Goal: Task Accomplishment & Management: Use online tool/utility

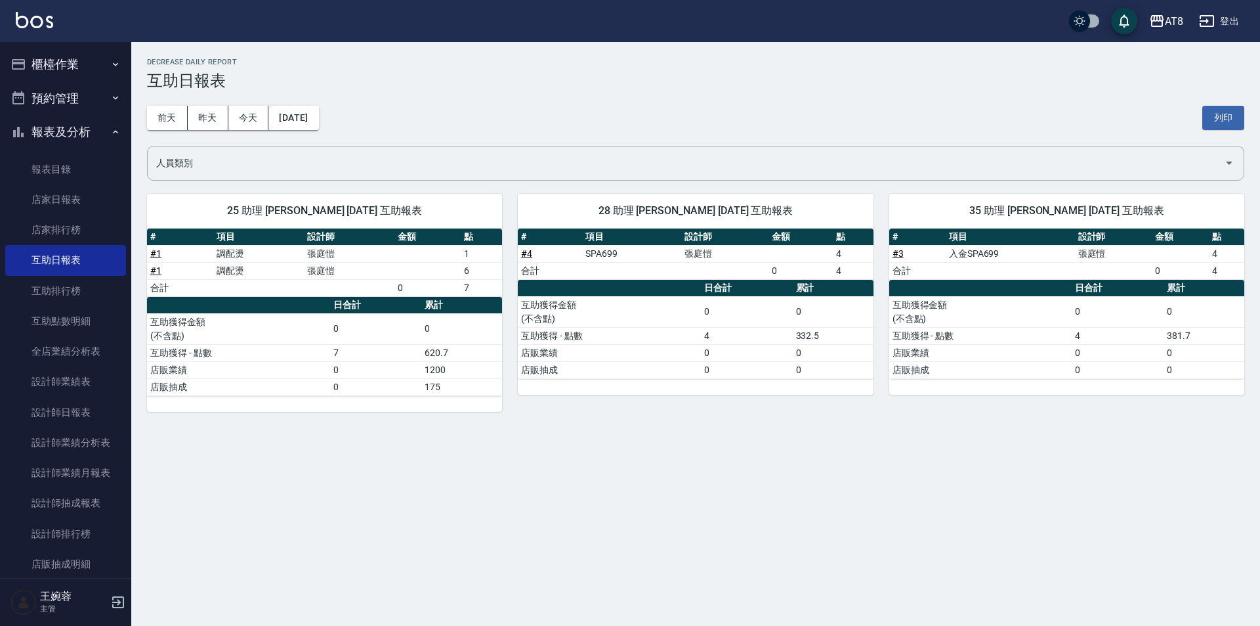
click at [31, 20] on img at bounding box center [34, 20] width 37 height 16
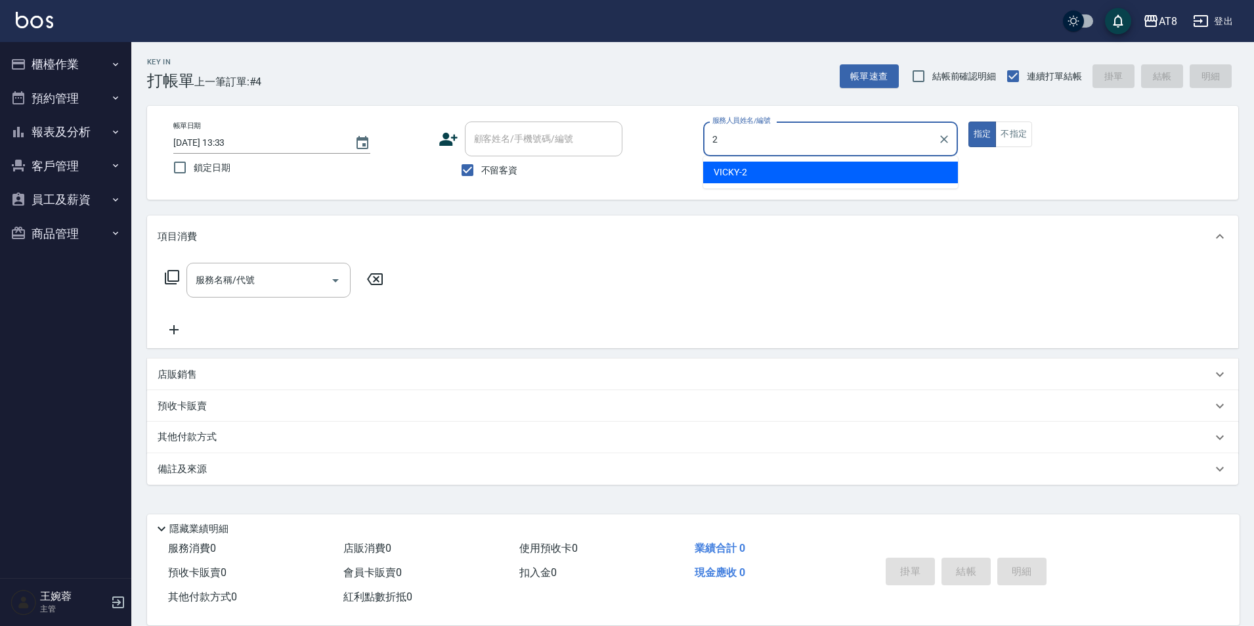
type input "VICKY-2"
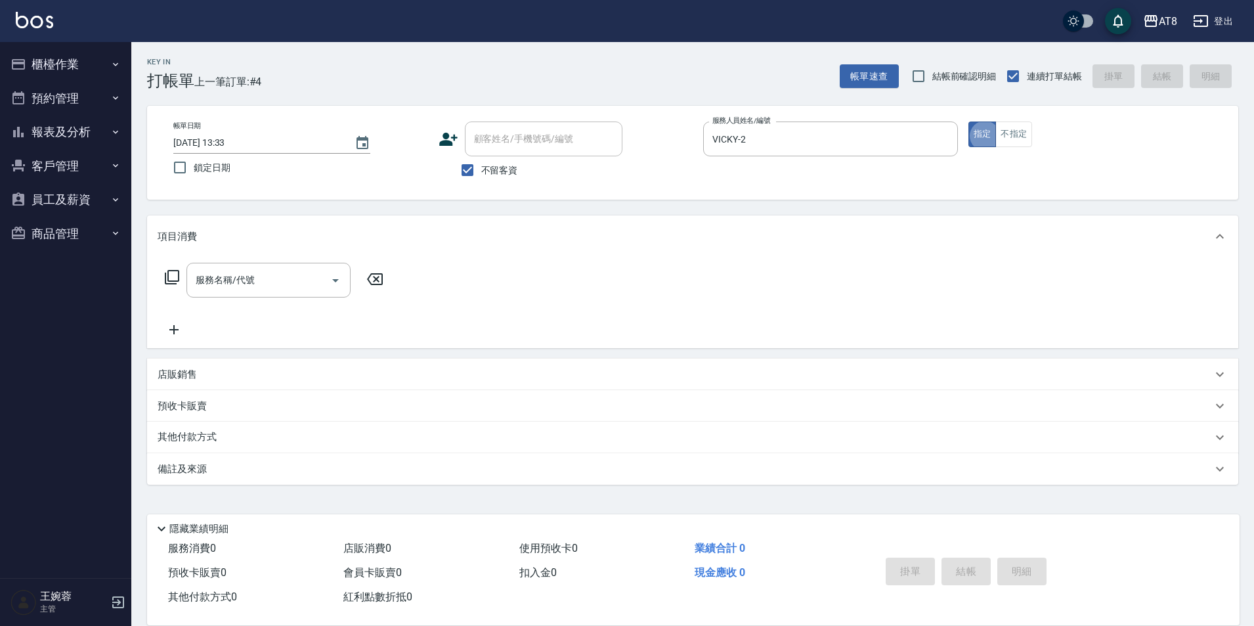
type button "true"
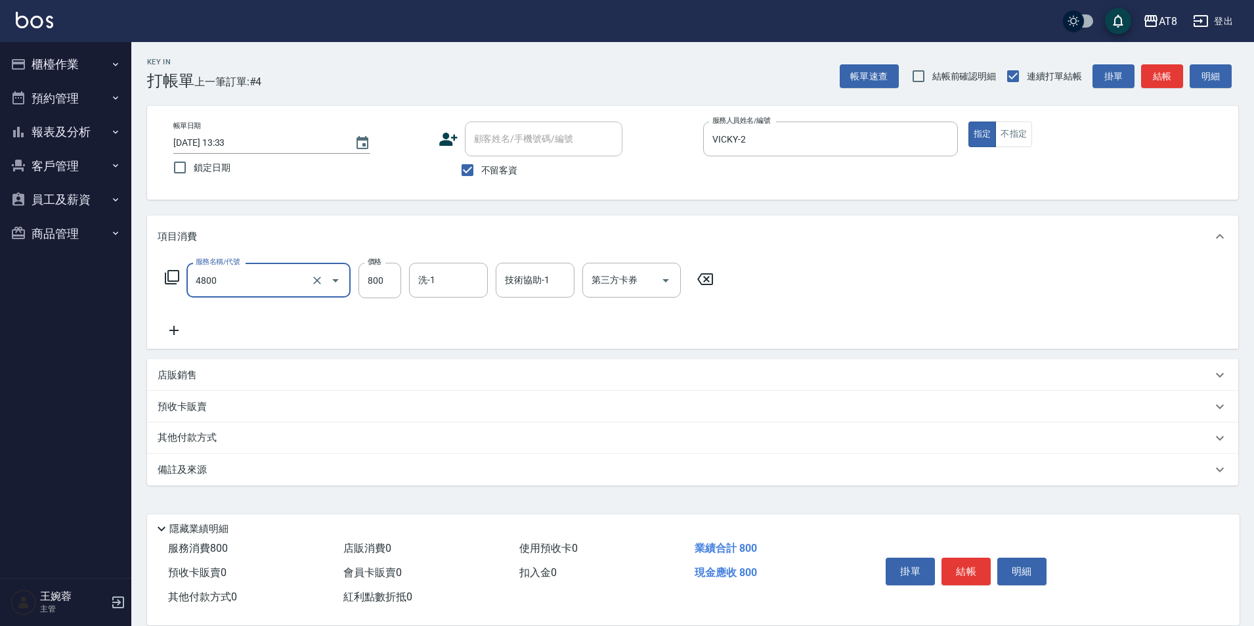
type input "染髮(4800)"
click at [964, 565] on button "結帳" at bounding box center [965, 571] width 49 height 28
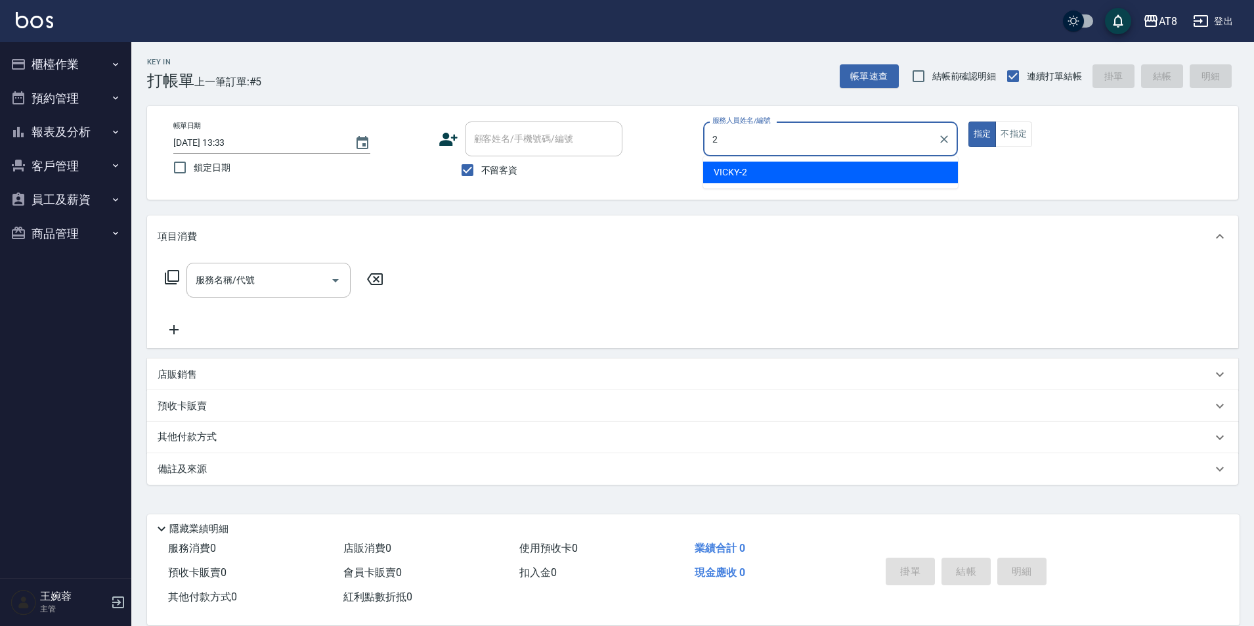
type input "VICKY-2"
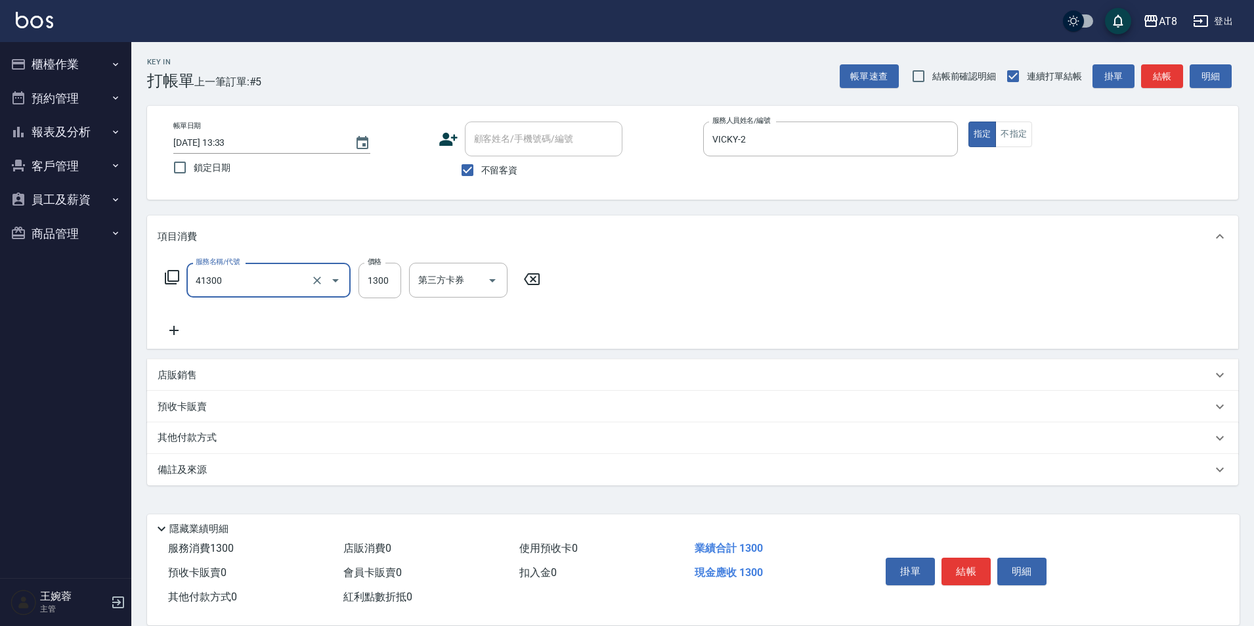
type input "染髮(41300)"
click at [960, 557] on button "結帳" at bounding box center [965, 571] width 49 height 28
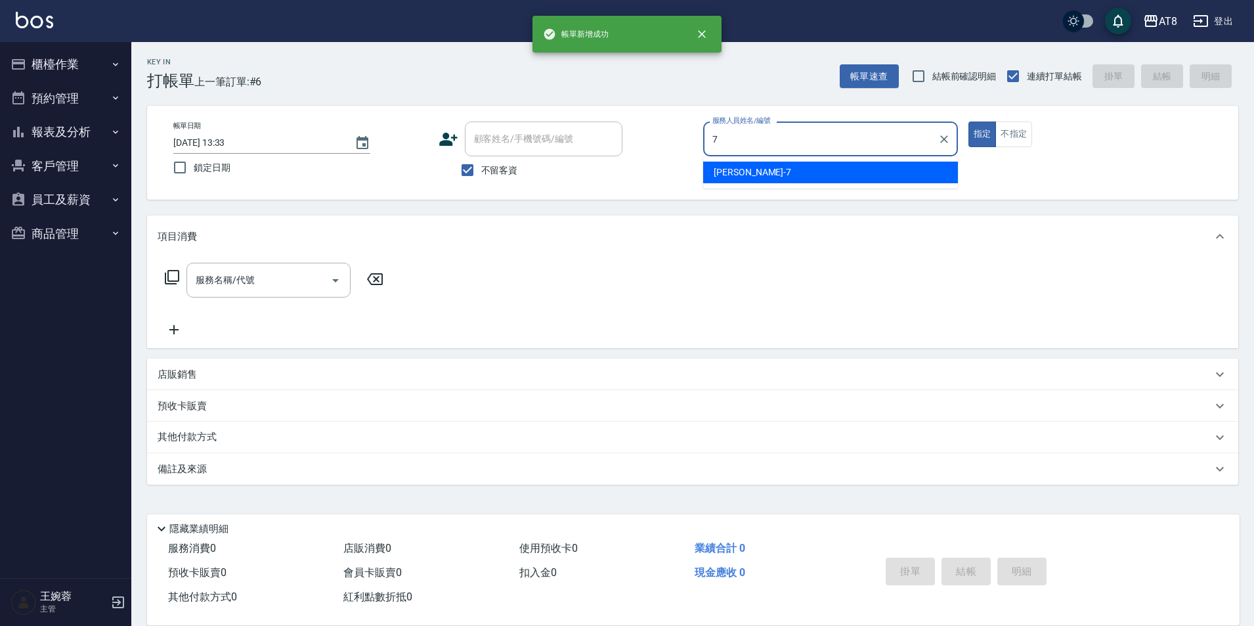
type input "[PERSON_NAME]-7"
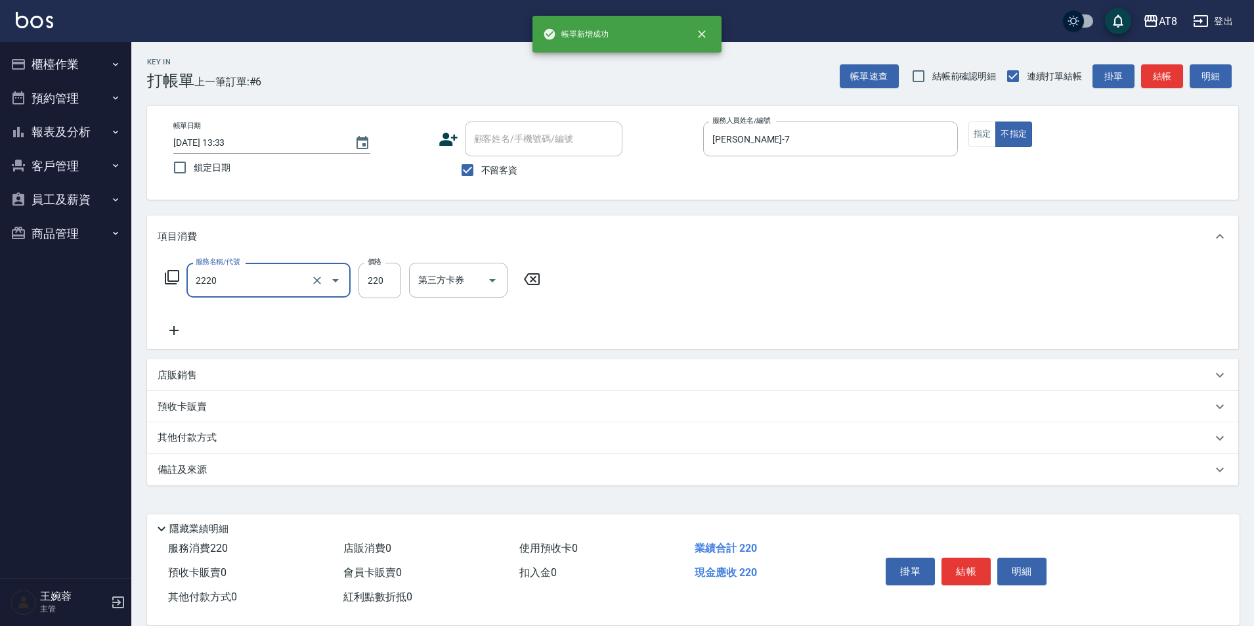
type input "剪髮(2220)"
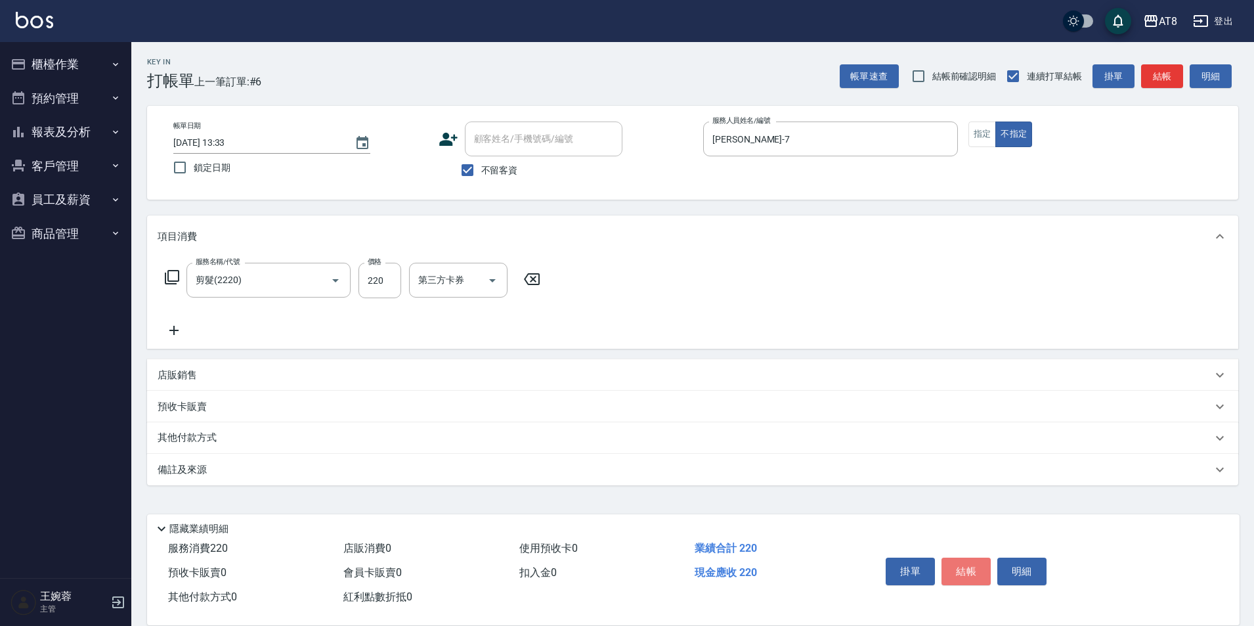
click at [960, 557] on button "結帳" at bounding box center [965, 571] width 49 height 28
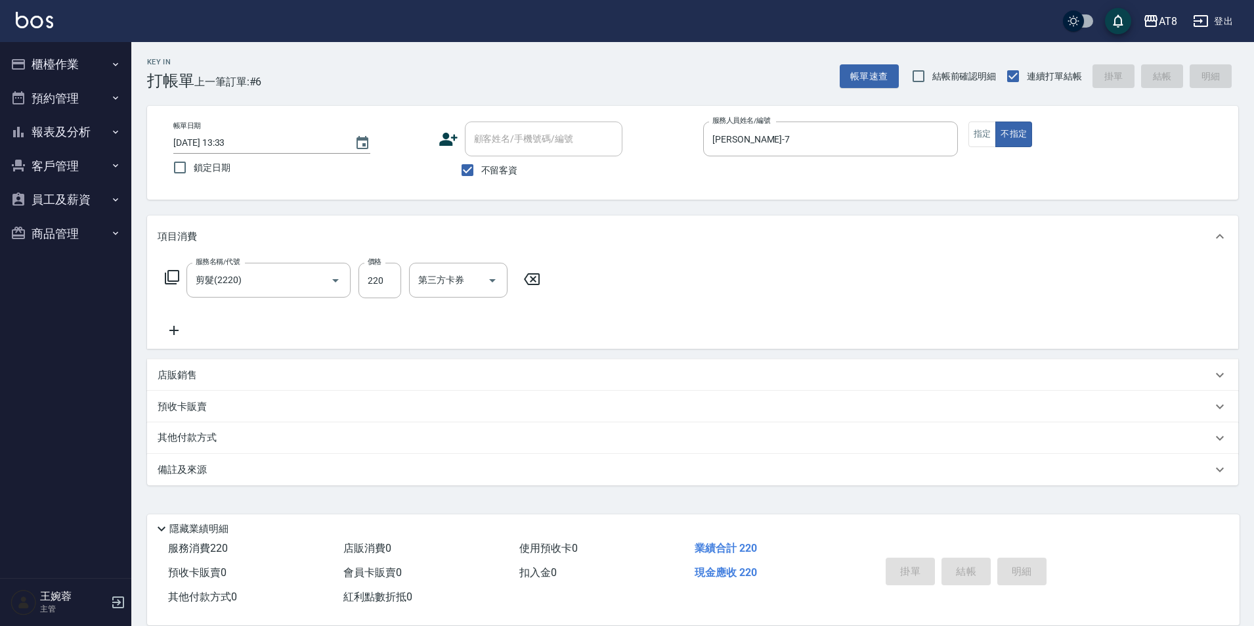
type input "[DATE] 13:34"
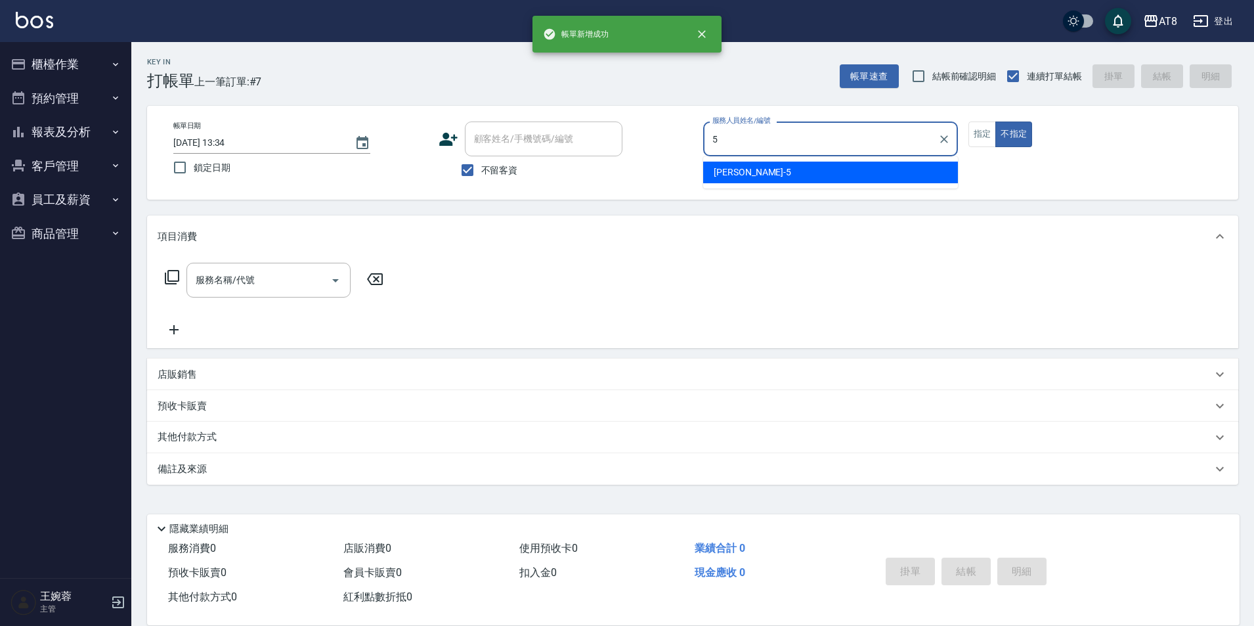
type input "HANK-5"
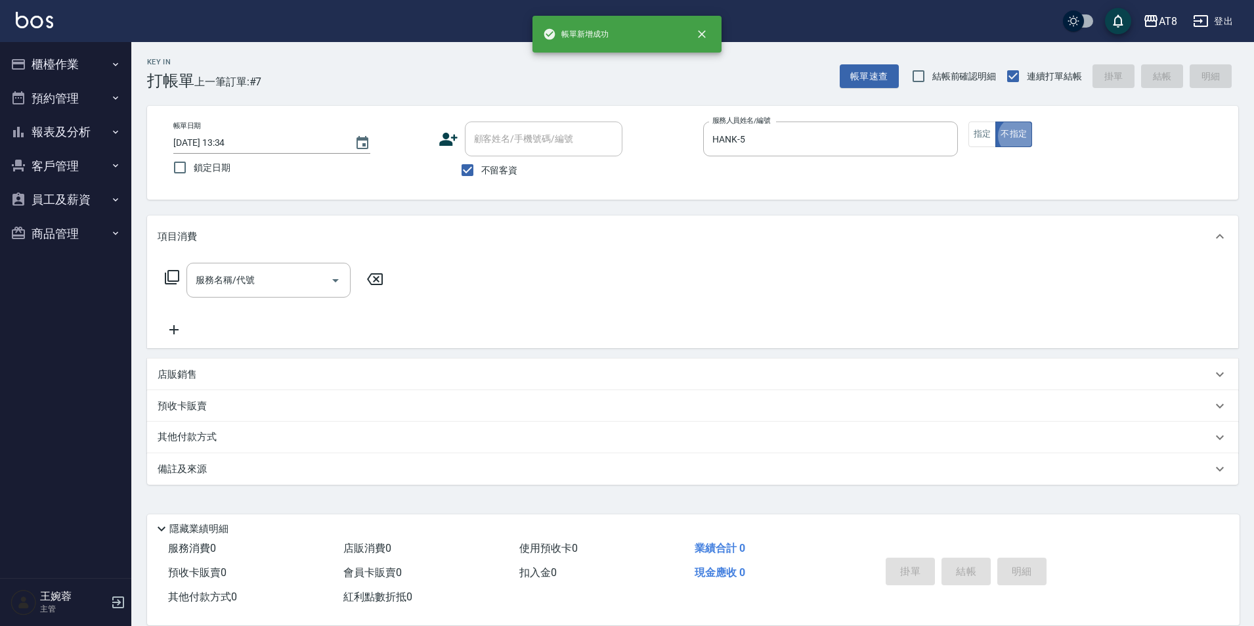
type button "false"
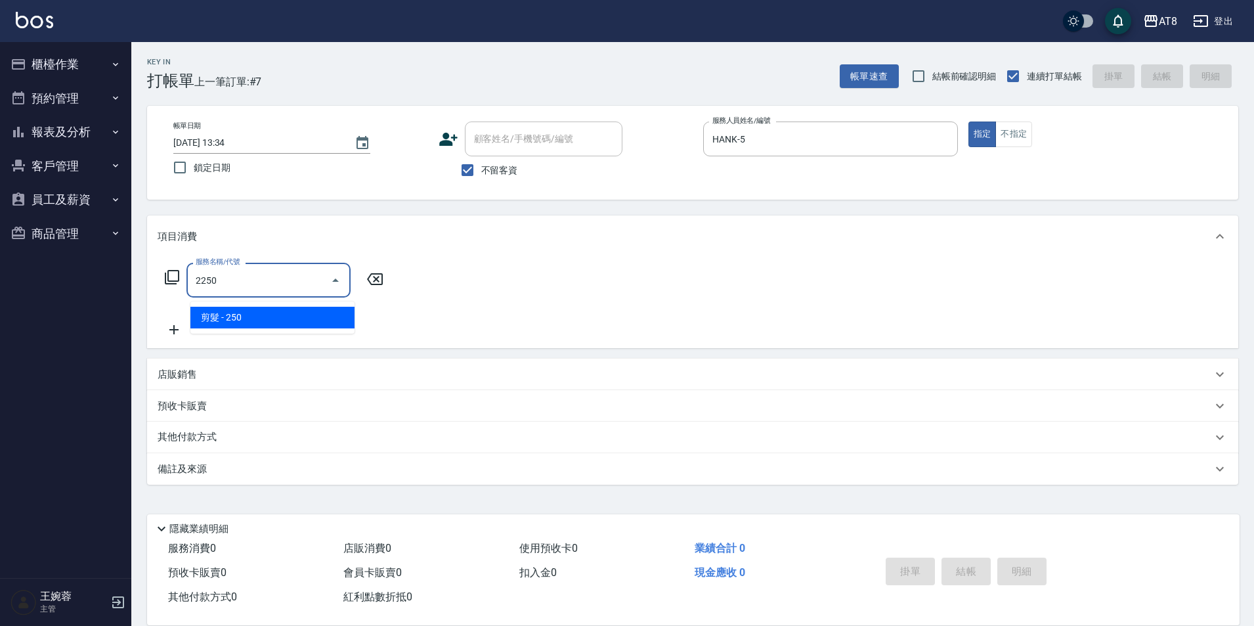
type input "剪髮(2250)"
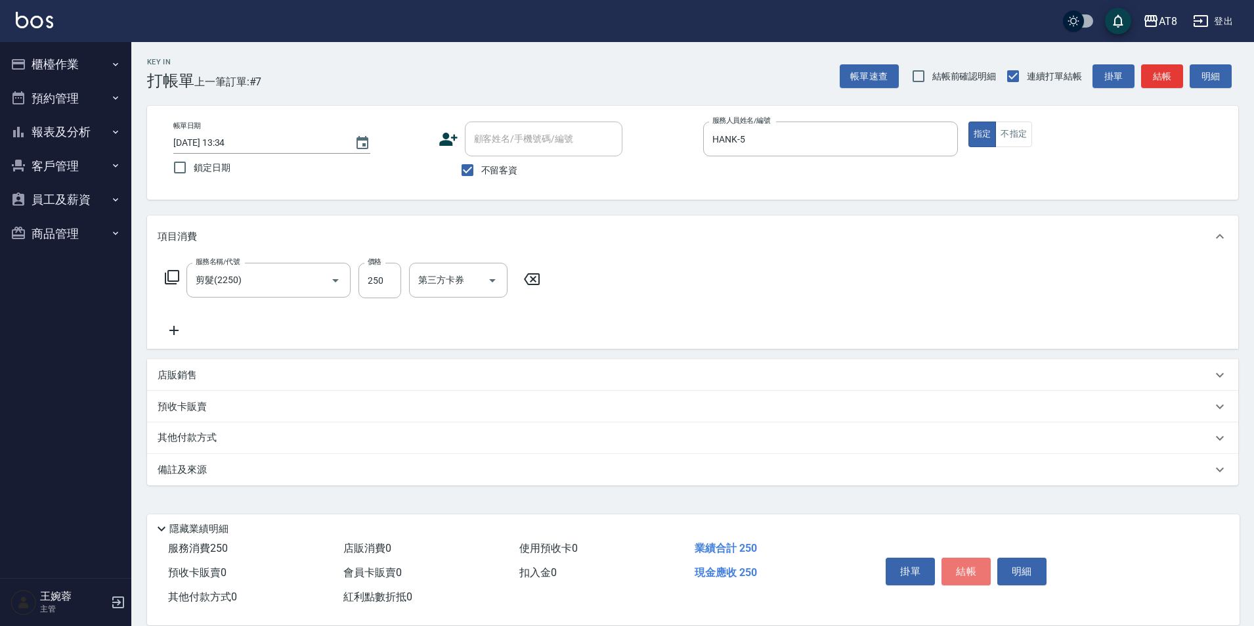
click at [960, 557] on button "結帳" at bounding box center [965, 571] width 49 height 28
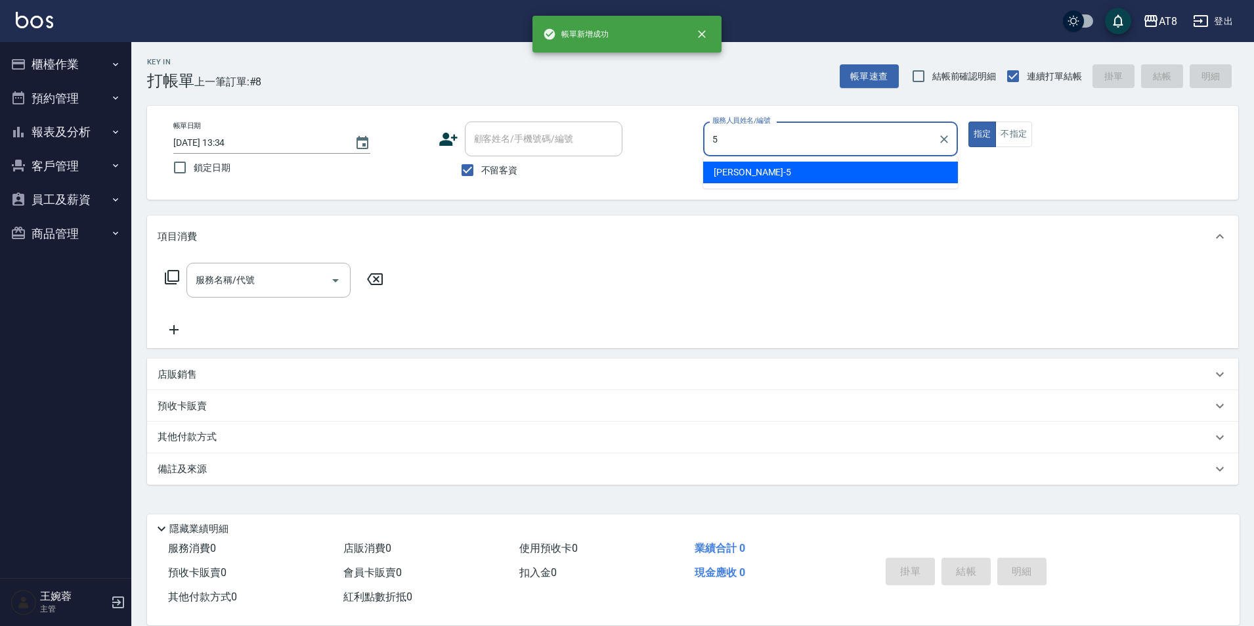
type input "HANK-5"
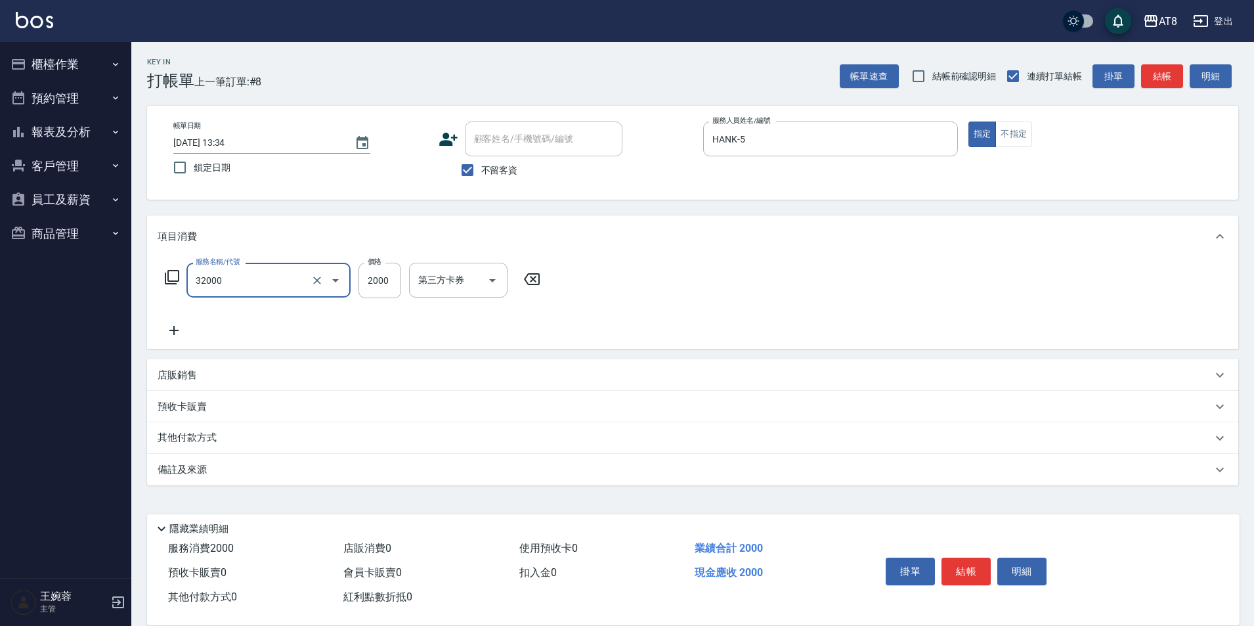
type input "燙髮(32000)"
click at [988, 557] on button "結帳" at bounding box center [965, 571] width 49 height 28
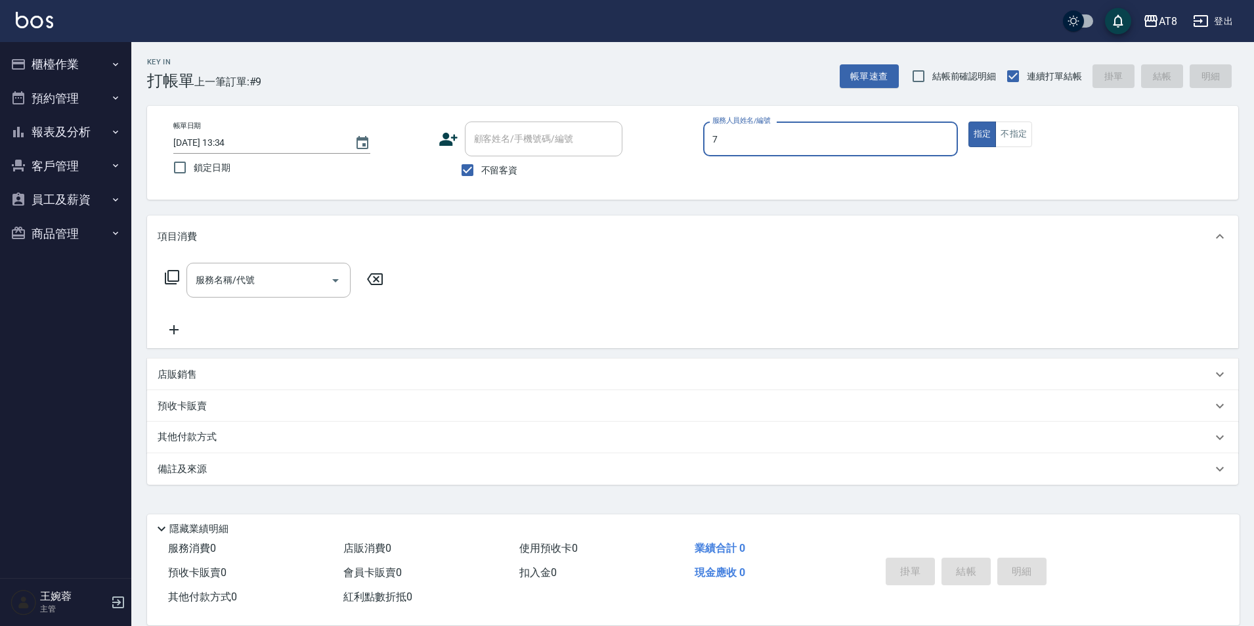
type input "[PERSON_NAME]-7"
click at [301, 277] on input "服務名稱/代號" at bounding box center [258, 279] width 133 height 23
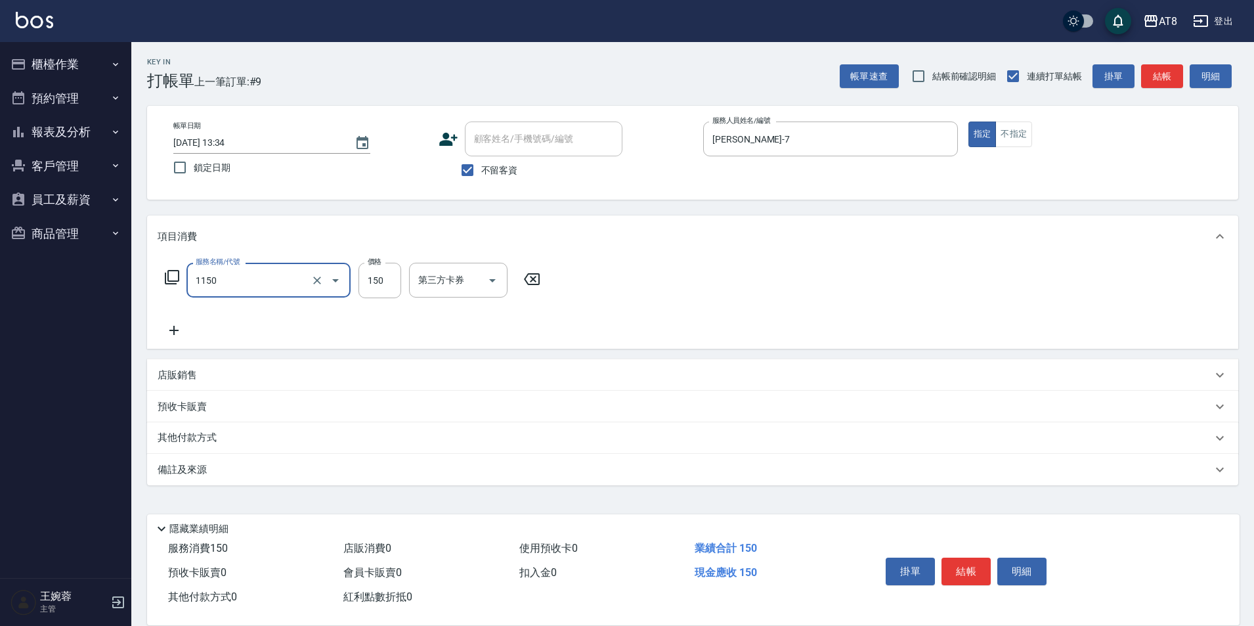
type input "洗髮(1150)"
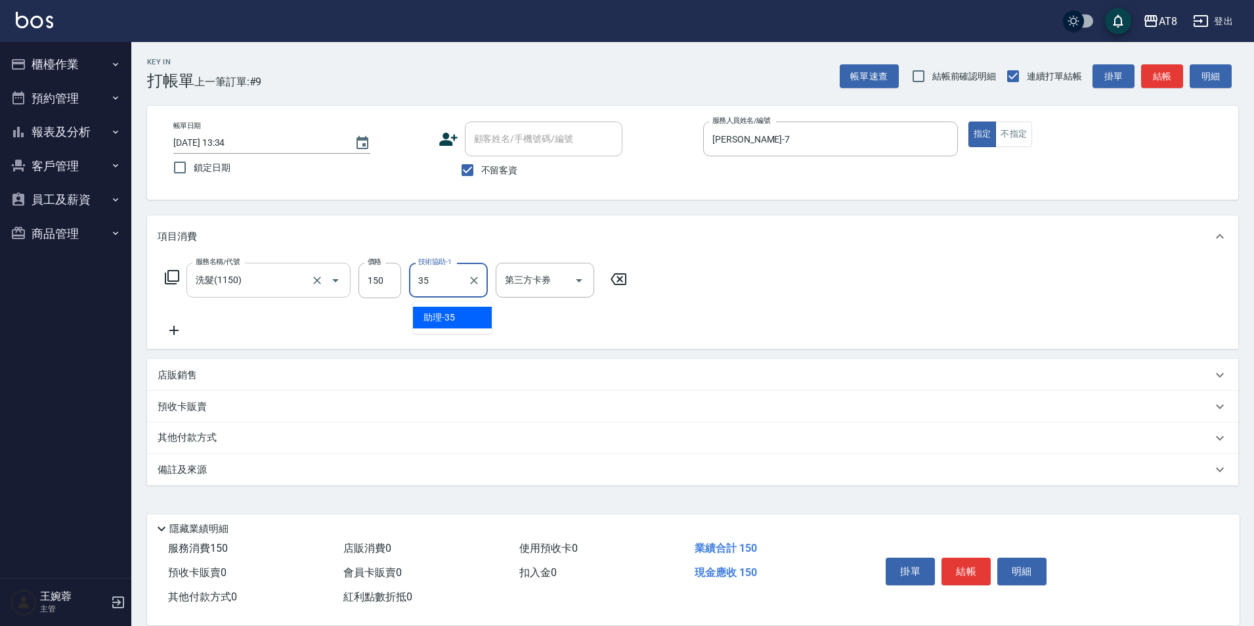
type input "助理-35"
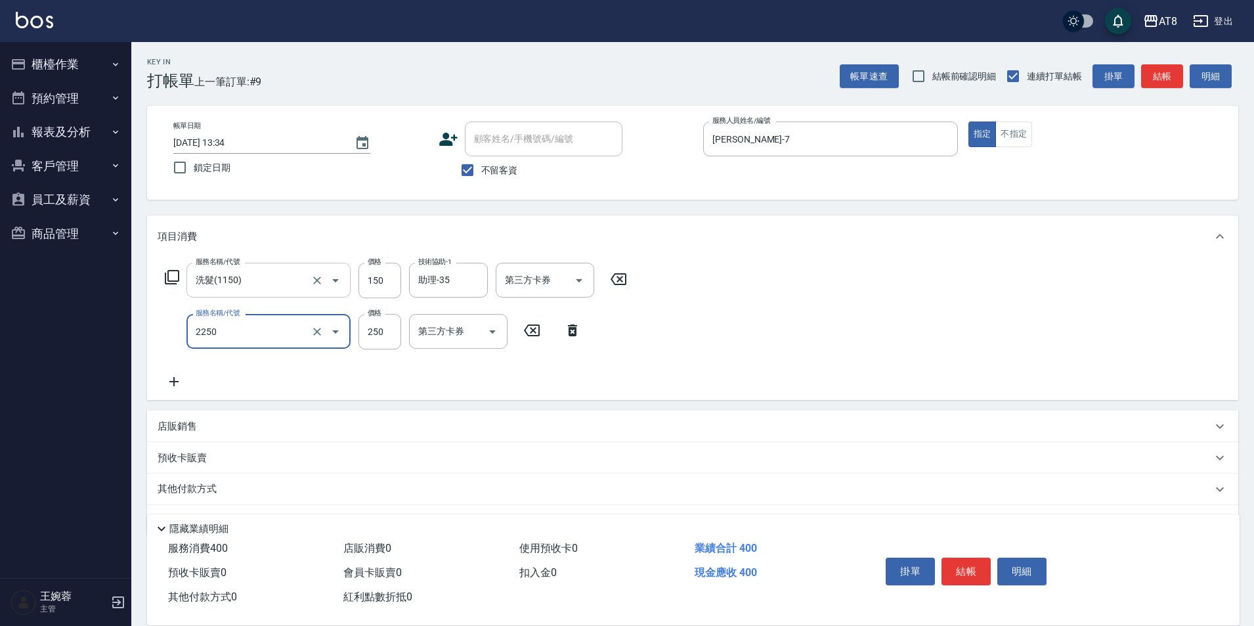
type input "剪髮(2250)"
click at [969, 557] on button "結帳" at bounding box center [965, 571] width 49 height 28
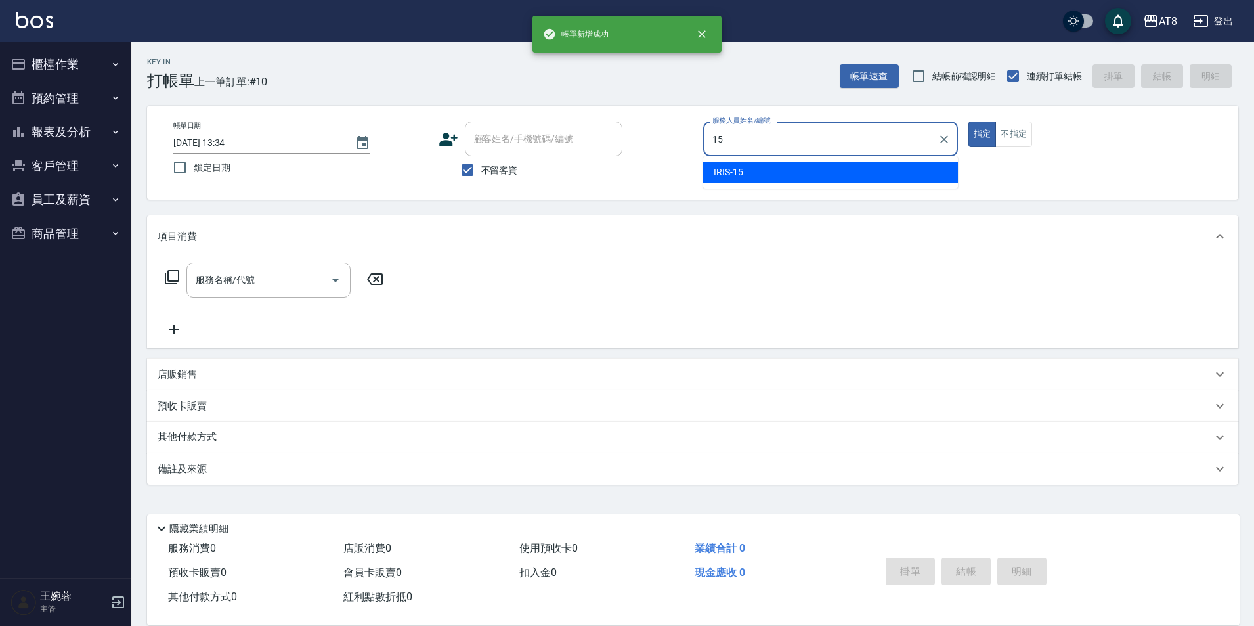
type input "IRIS-15"
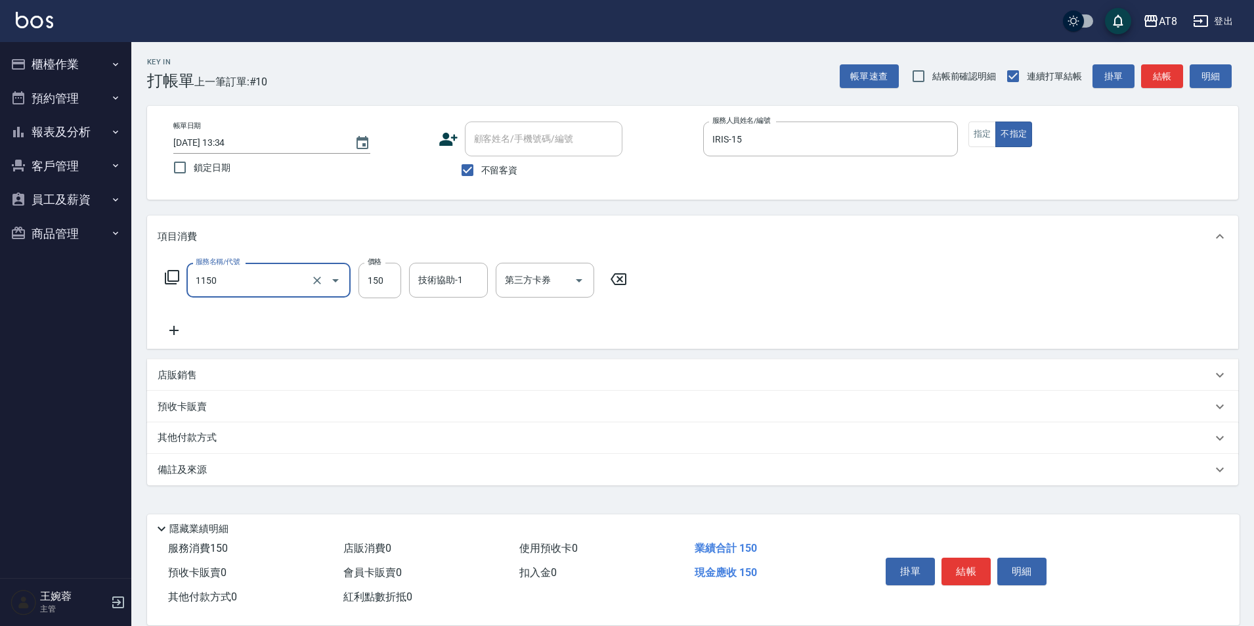
type input "洗髮(1150)"
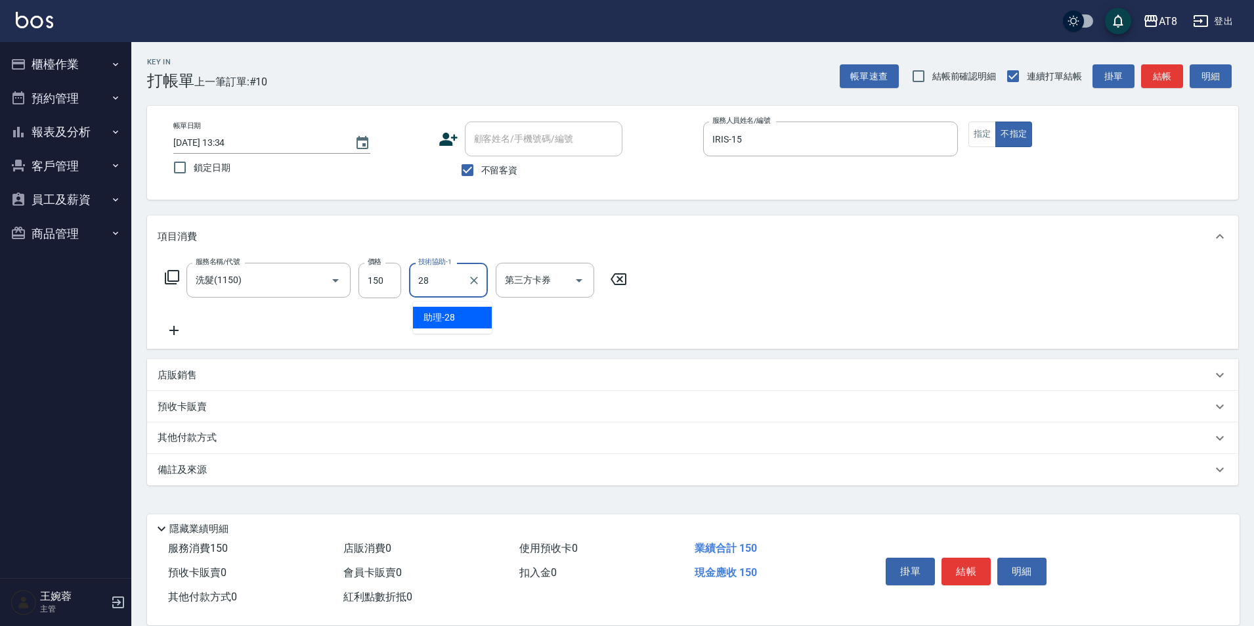
type input "助理-28"
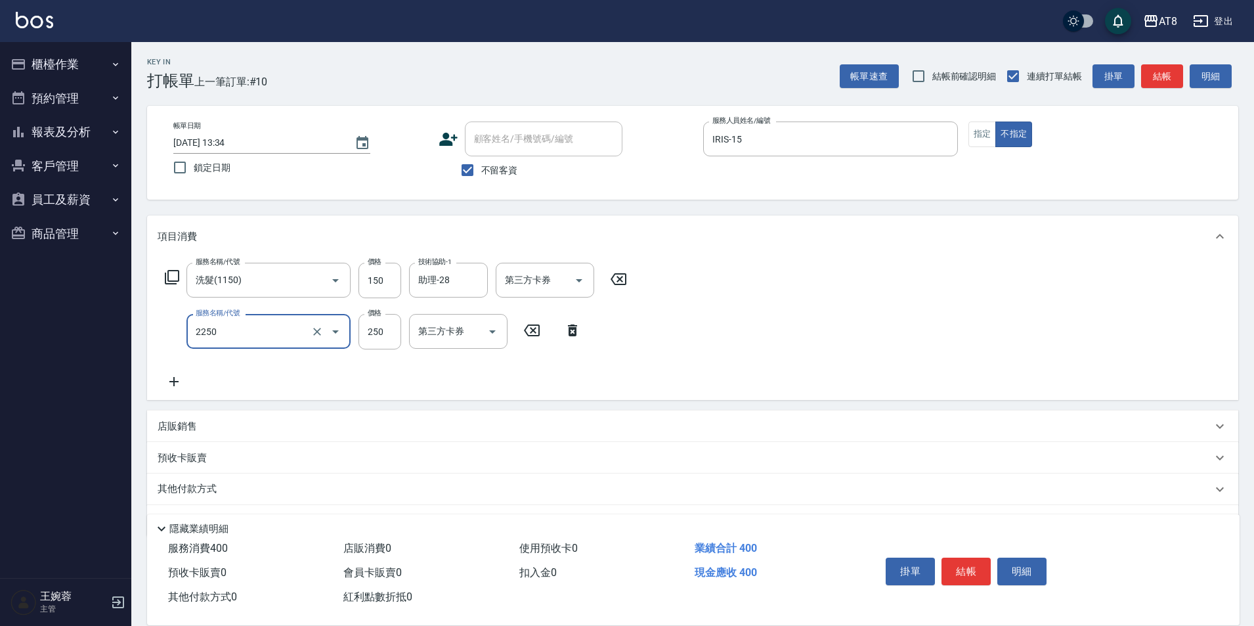
type input "剪髮(2250)"
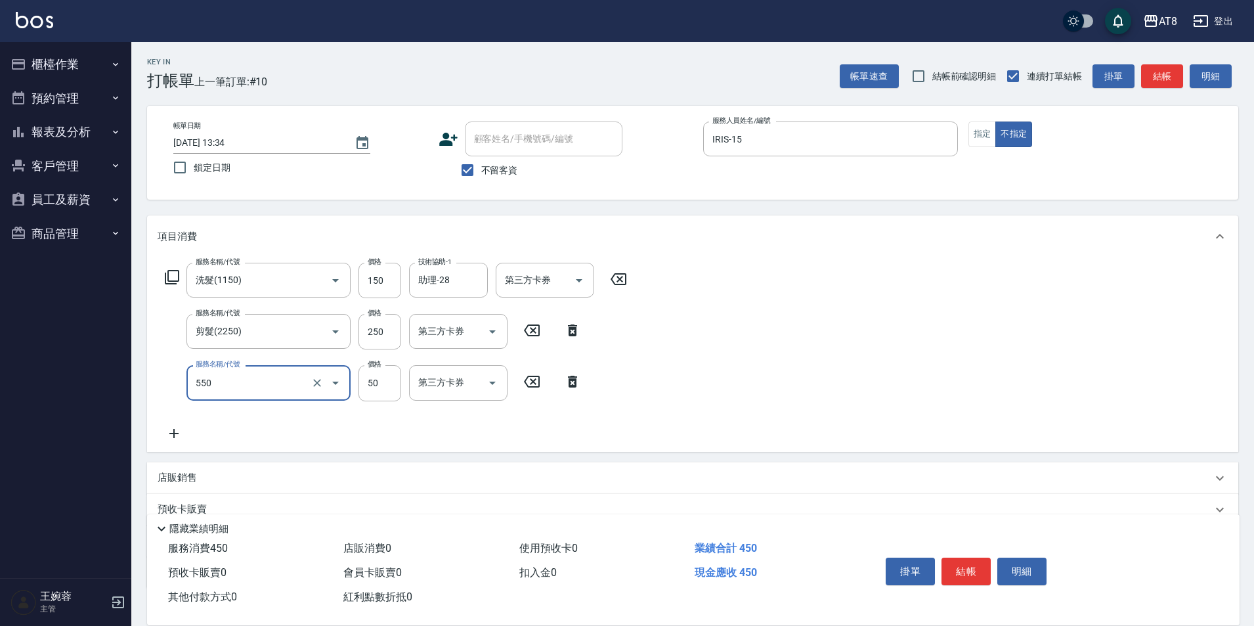
type input "精油或深層(550)"
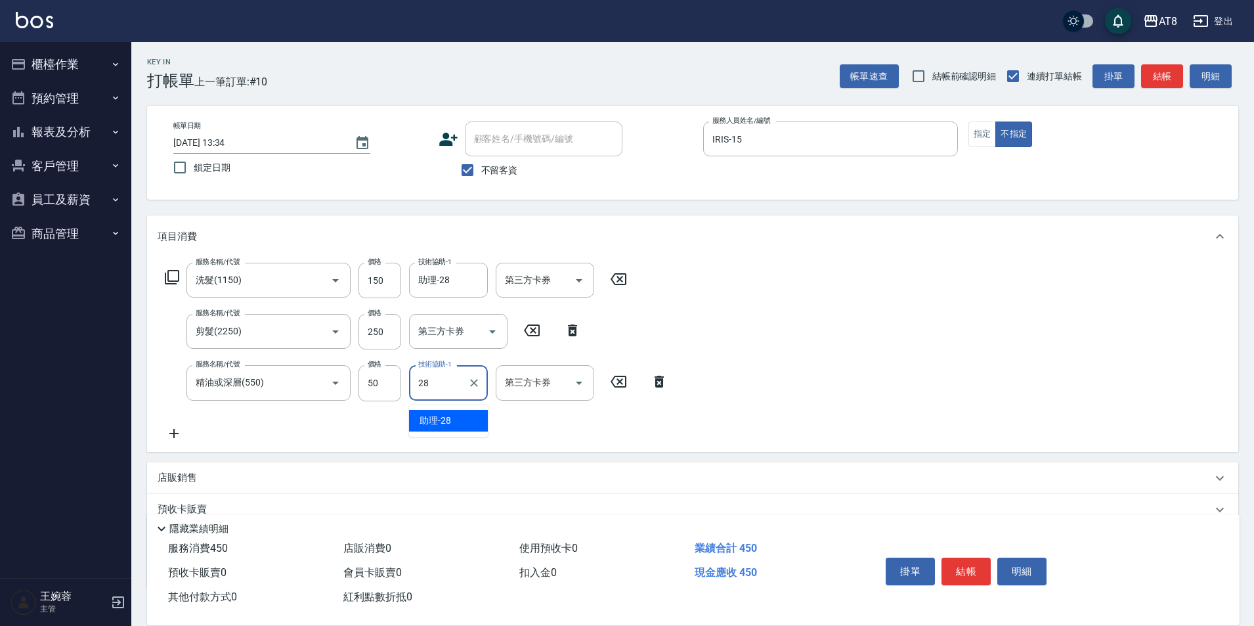
type input "助理-28"
click at [315, 335] on icon "Clear" at bounding box center [317, 332] width 8 height 8
type input "剪髮(2250)"
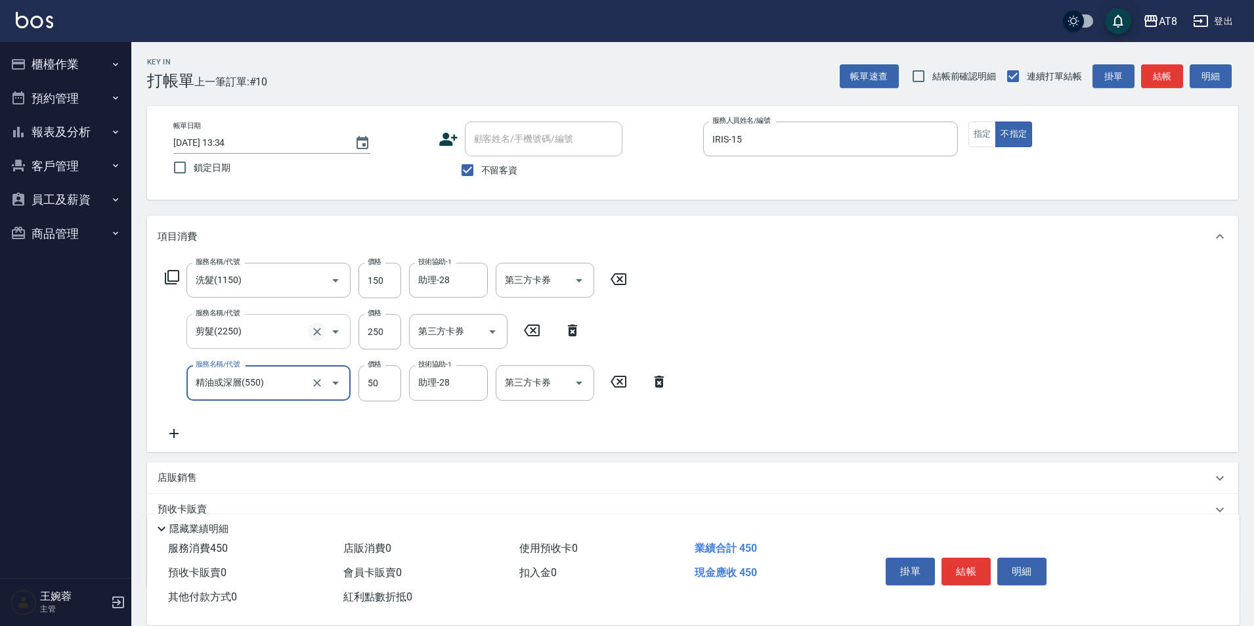
click at [315, 335] on icon "Clear" at bounding box center [317, 332] width 8 height 8
type input "剪髮(2200)"
click at [967, 558] on button "結帳" at bounding box center [965, 571] width 49 height 28
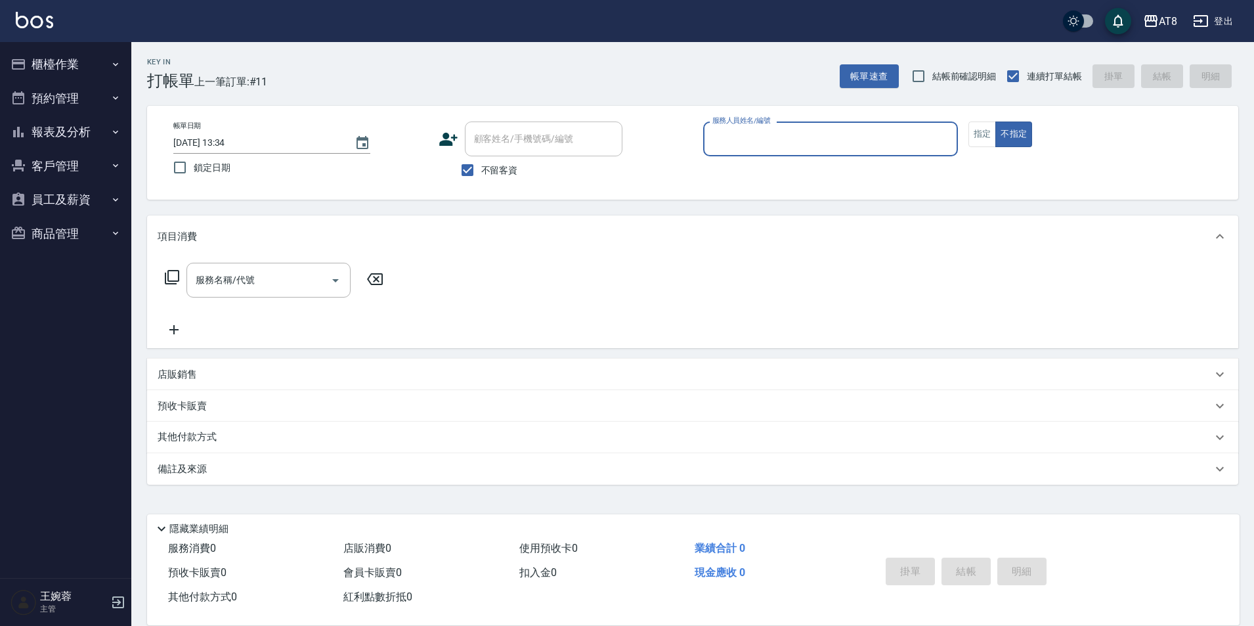
click at [75, 60] on button "櫃檯作業" at bounding box center [65, 64] width 121 height 34
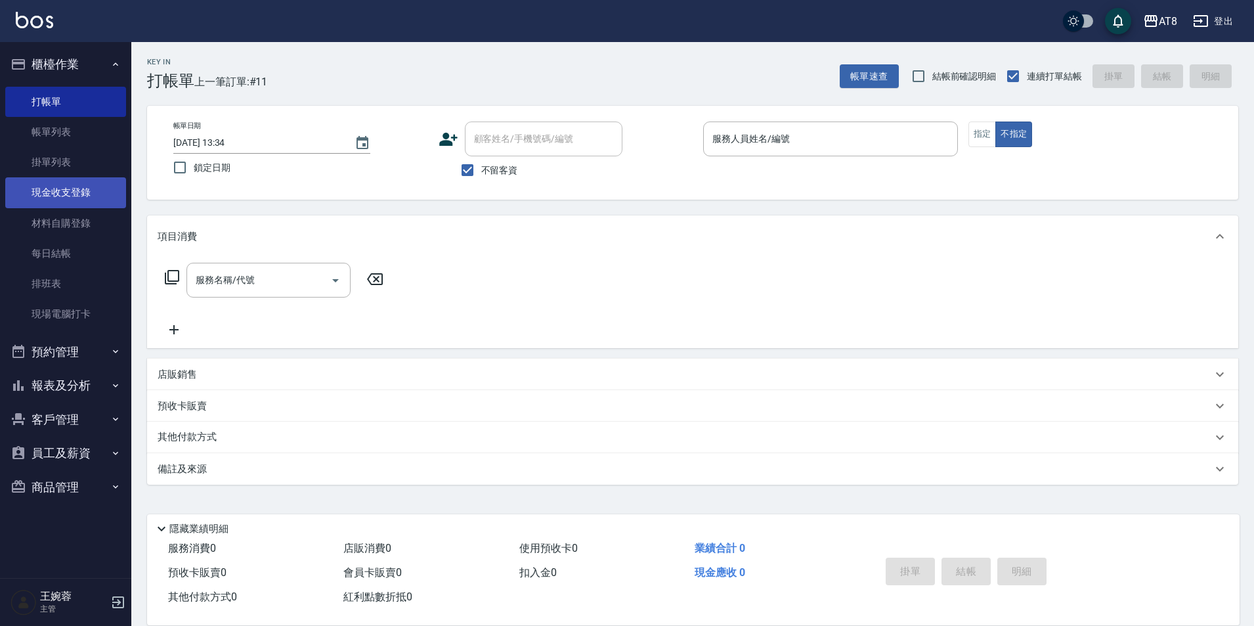
click at [88, 195] on link "現金收支登錄" at bounding box center [65, 192] width 121 height 30
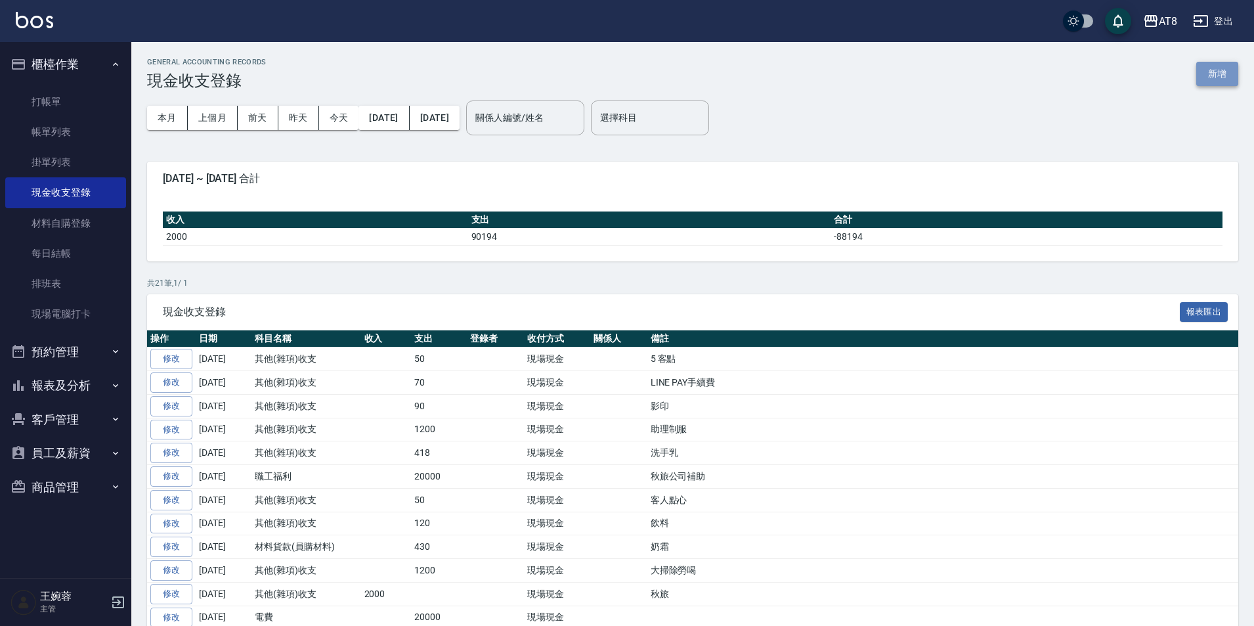
click at [1218, 80] on button "新增" at bounding box center [1217, 74] width 42 height 24
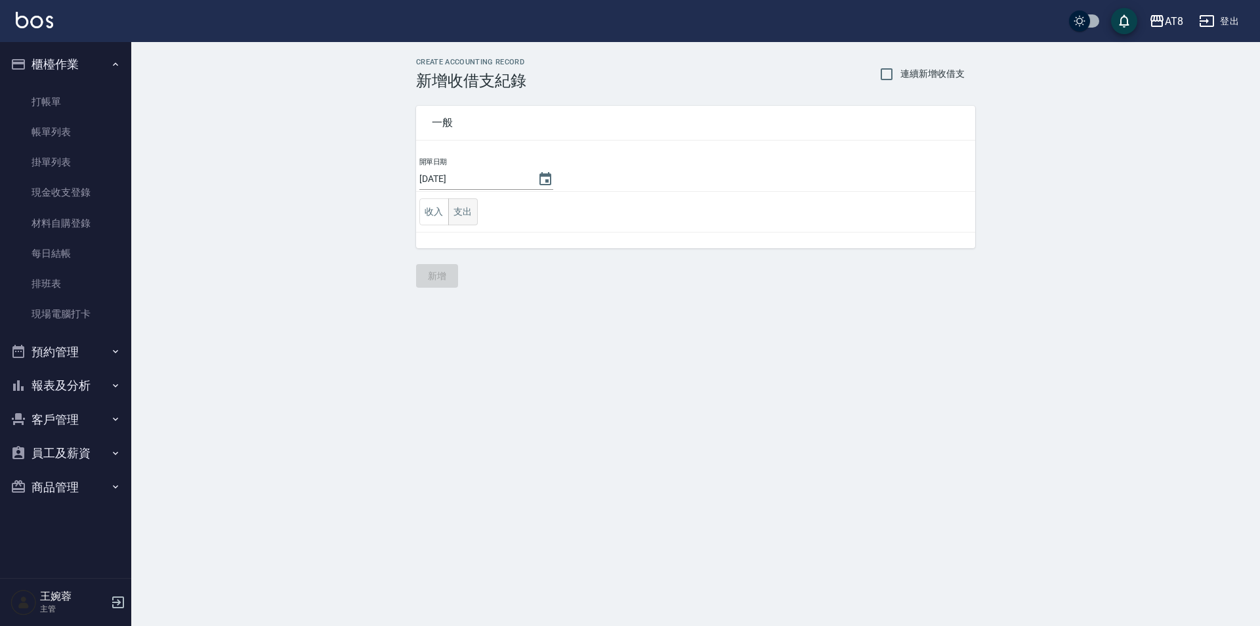
click at [450, 209] on button "支出" at bounding box center [463, 211] width 30 height 27
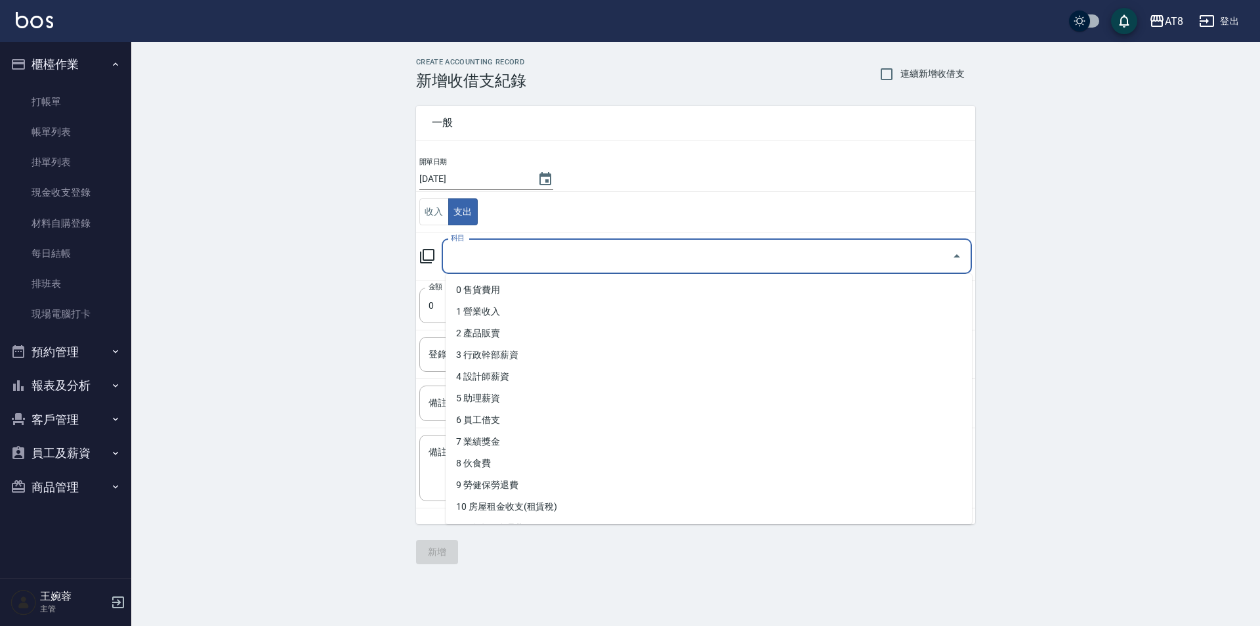
click at [487, 252] on input "科目" at bounding box center [697, 256] width 499 height 23
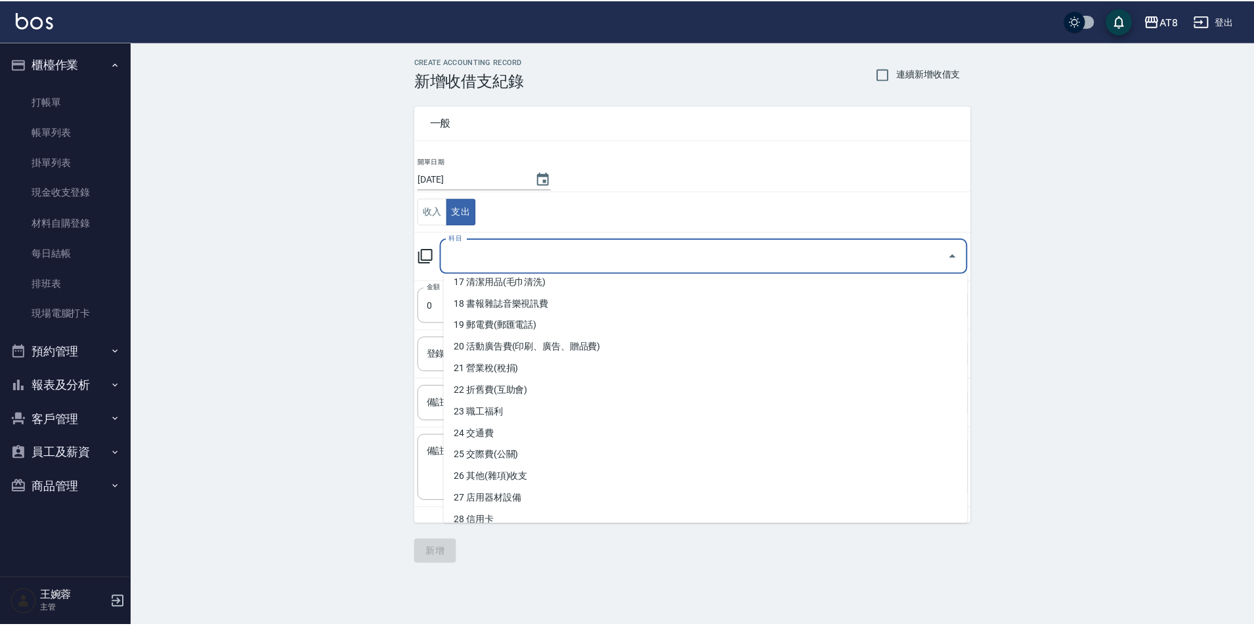
scroll to position [385, 0]
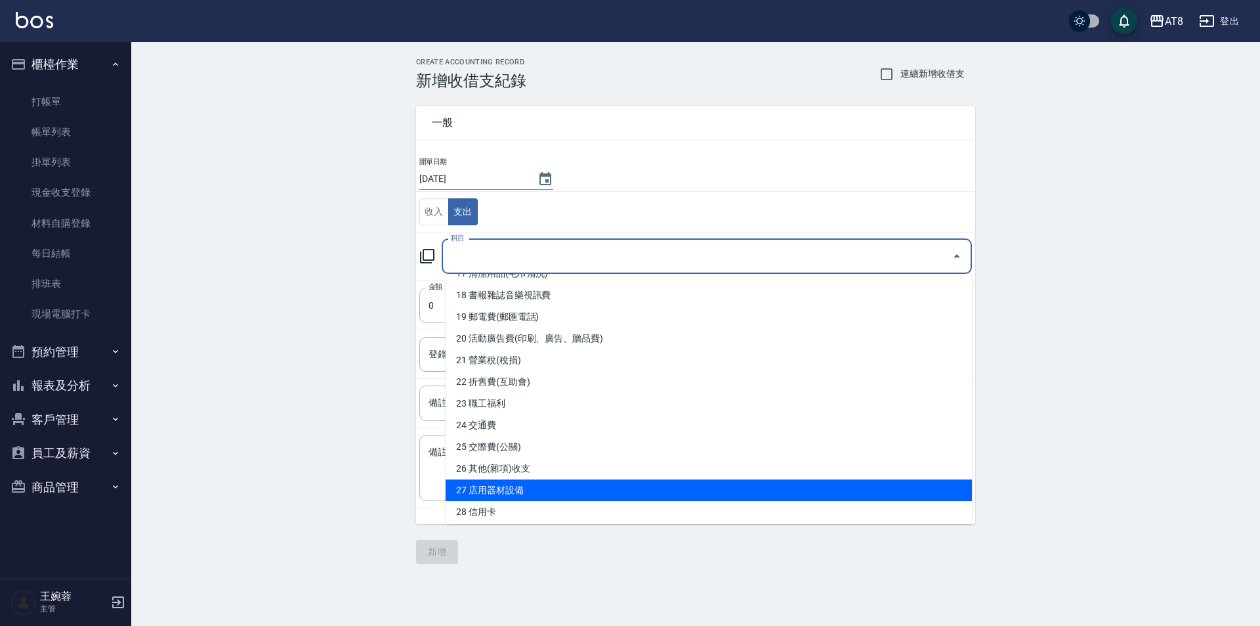
click at [924, 487] on li "27 店用器材設備" at bounding box center [709, 490] width 526 height 22
type input "27 店用器材設備"
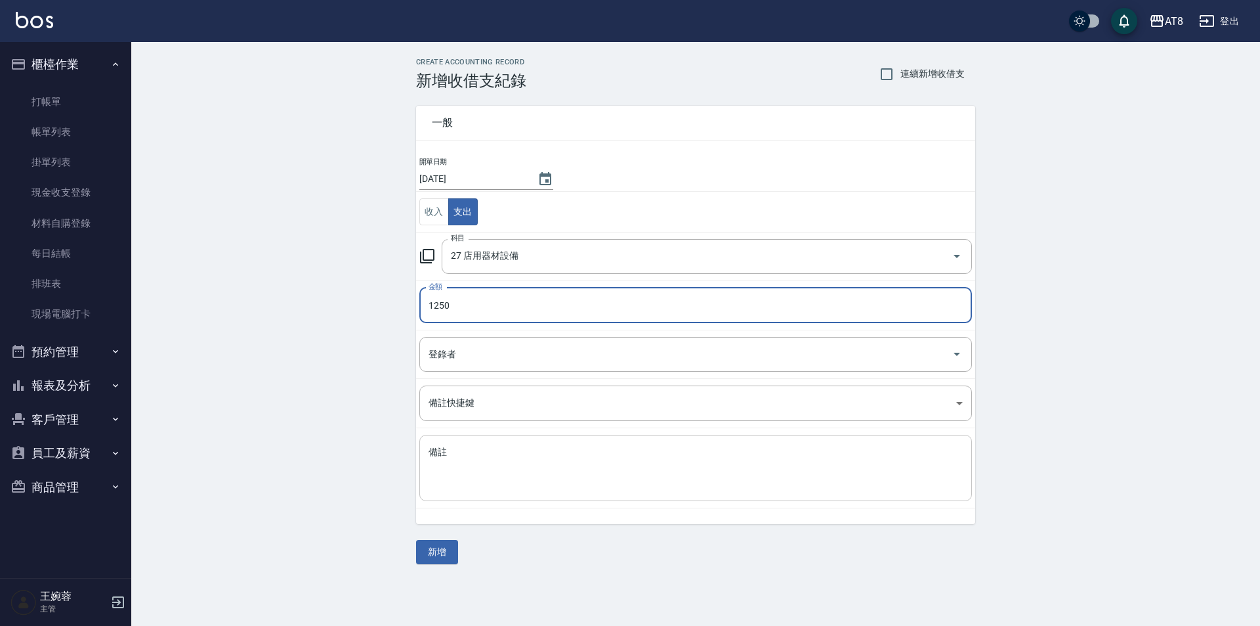
type input "1250"
click at [886, 494] on div "x 備註" at bounding box center [695, 468] width 553 height 66
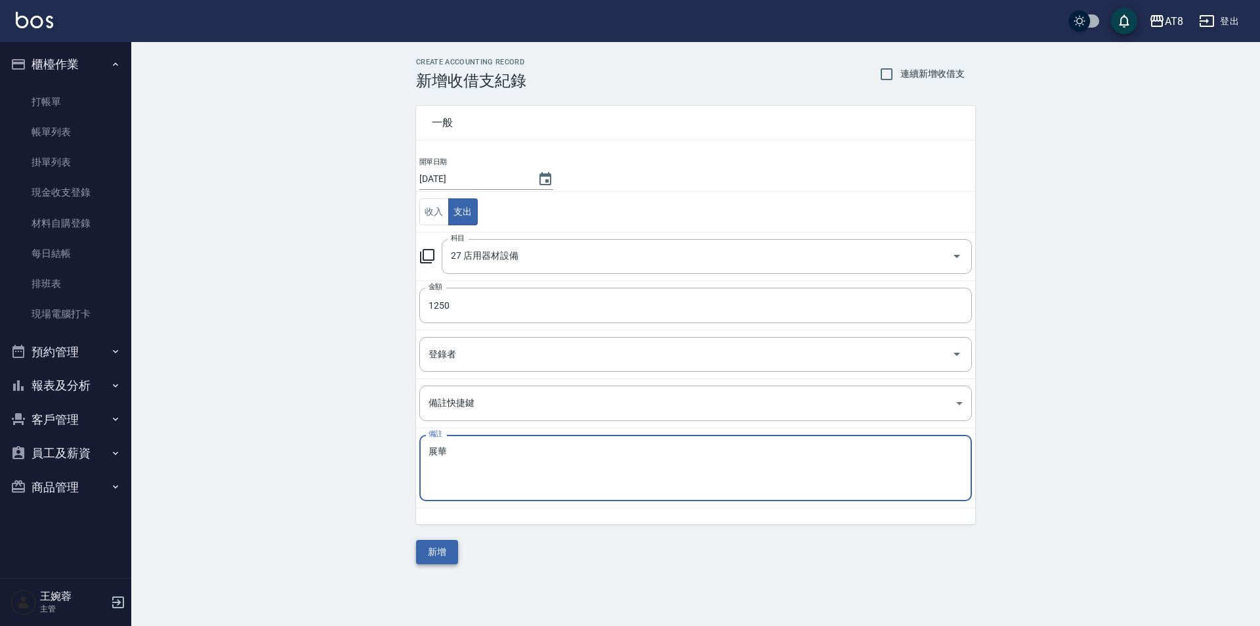
type textarea "展華"
click at [454, 550] on button "新增" at bounding box center [437, 552] width 42 height 24
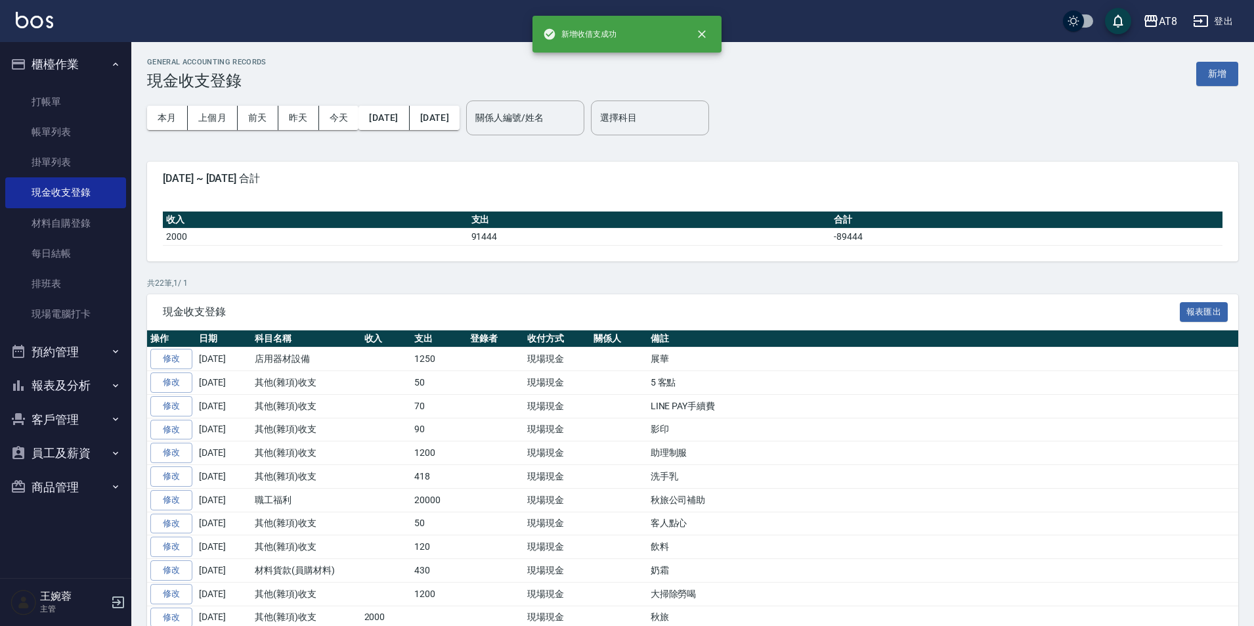
click at [37, 5] on div "AT8 登出" at bounding box center [627, 21] width 1254 height 42
click at [34, 16] on img at bounding box center [34, 20] width 37 height 16
